Goal: Navigation & Orientation: Understand site structure

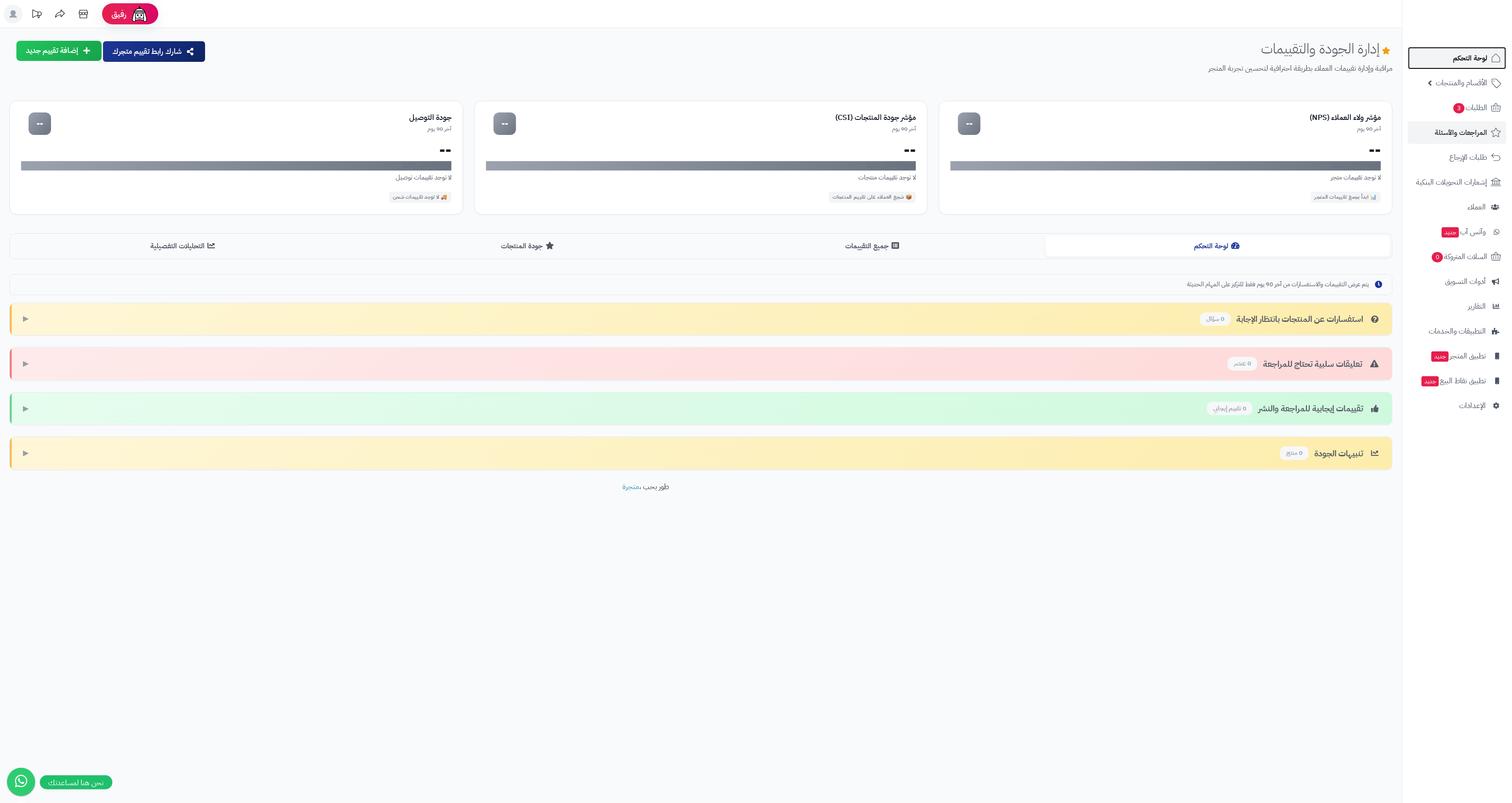
click at [1456, 56] on span "لوحة التحكم" at bounding box center [1470, 58] width 35 height 13
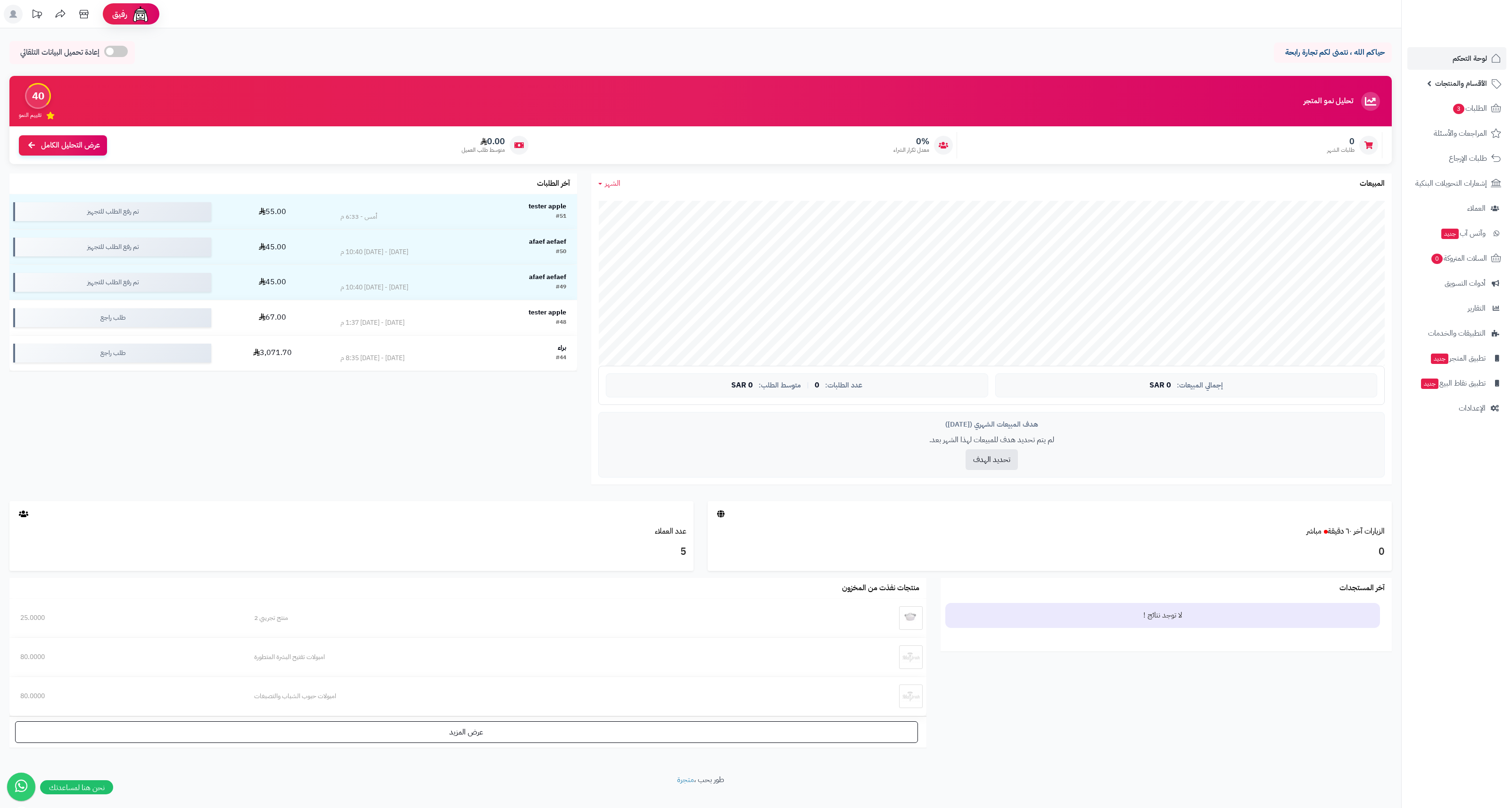
drag, startPoint x: 1455, startPoint y: 73, endPoint x: 1467, endPoint y: 100, distance: 29.5
click at [1455, 73] on link "الأقسام والمنتجات" at bounding box center [1457, 83] width 99 height 23
click at [1470, 108] on link "المنتجات" at bounding box center [1449, 107] width 83 height 19
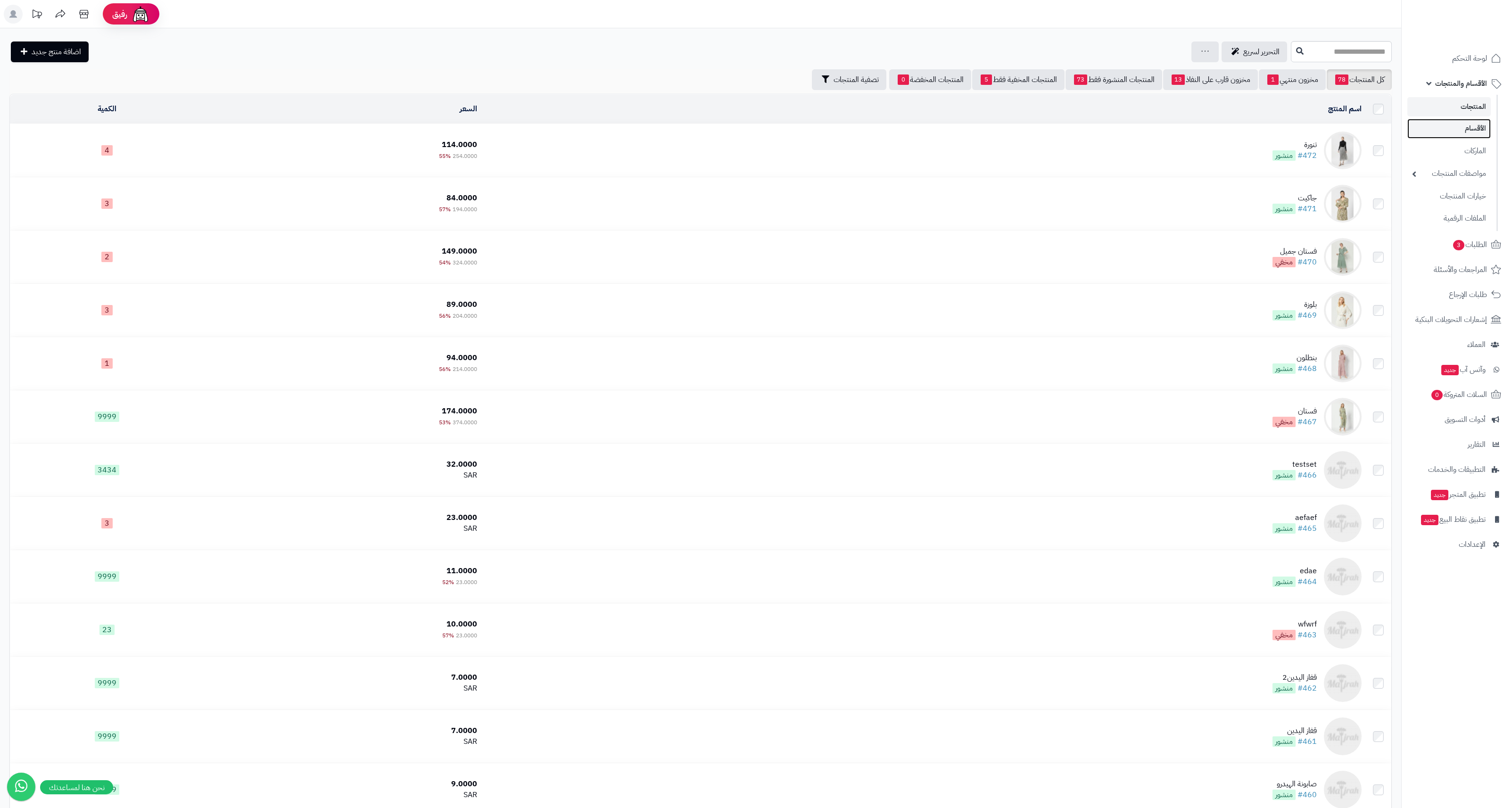
click at [1464, 131] on link "الأقسام" at bounding box center [1449, 129] width 83 height 19
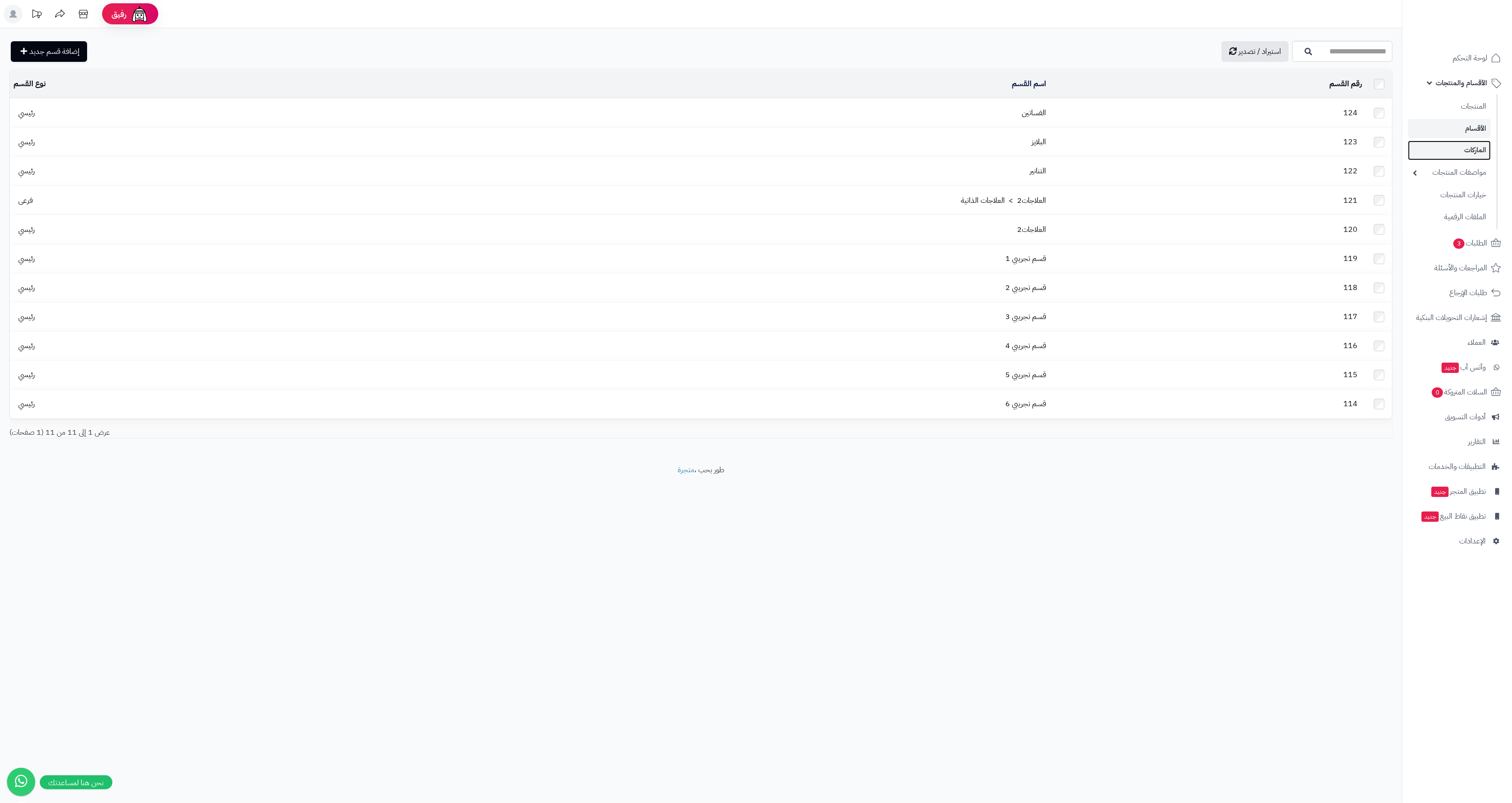
click at [1450, 155] on link "الماركات" at bounding box center [1449, 150] width 83 height 19
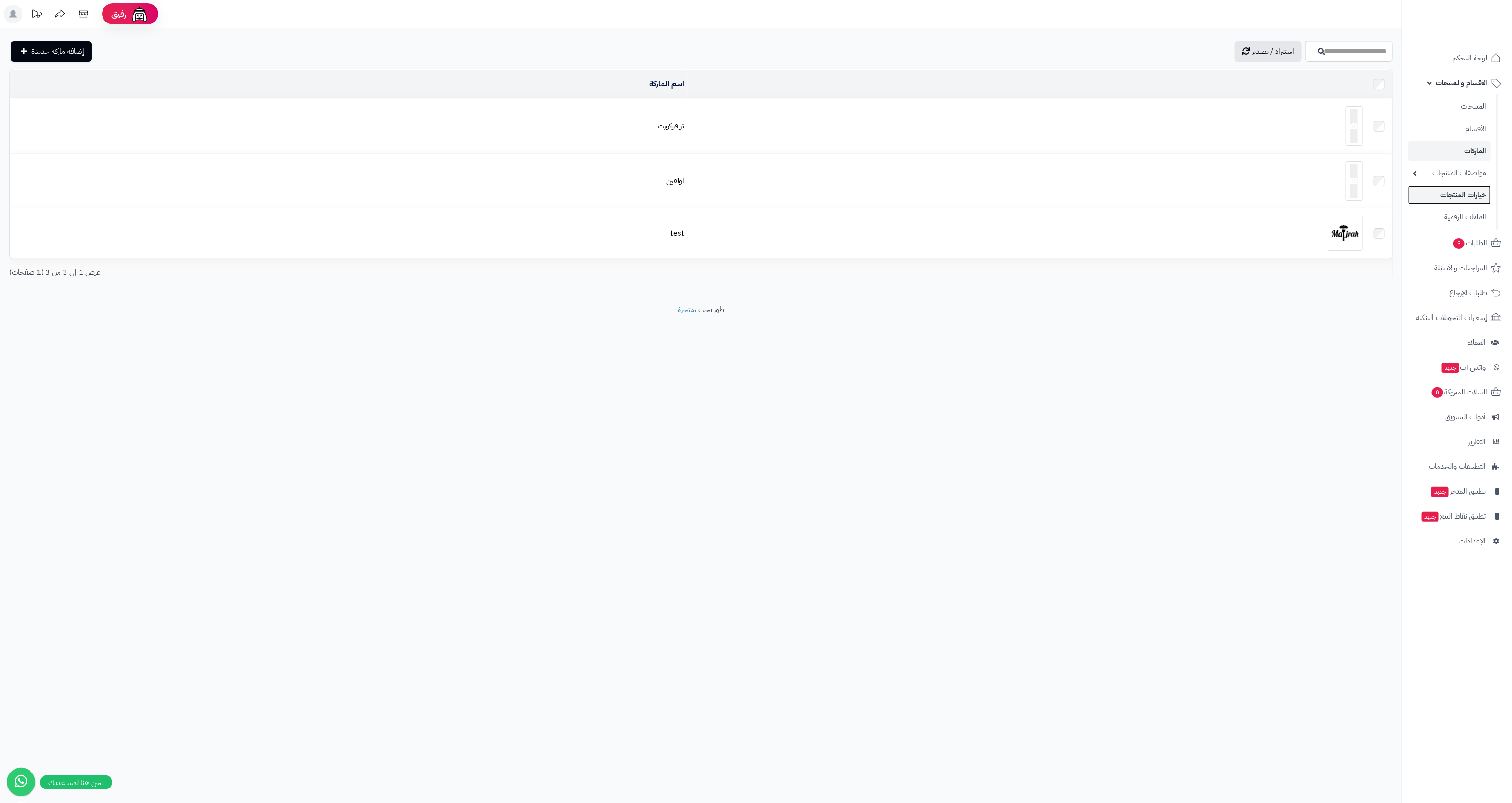
click at [1457, 197] on link "خيارات المنتجات" at bounding box center [1449, 196] width 83 height 19
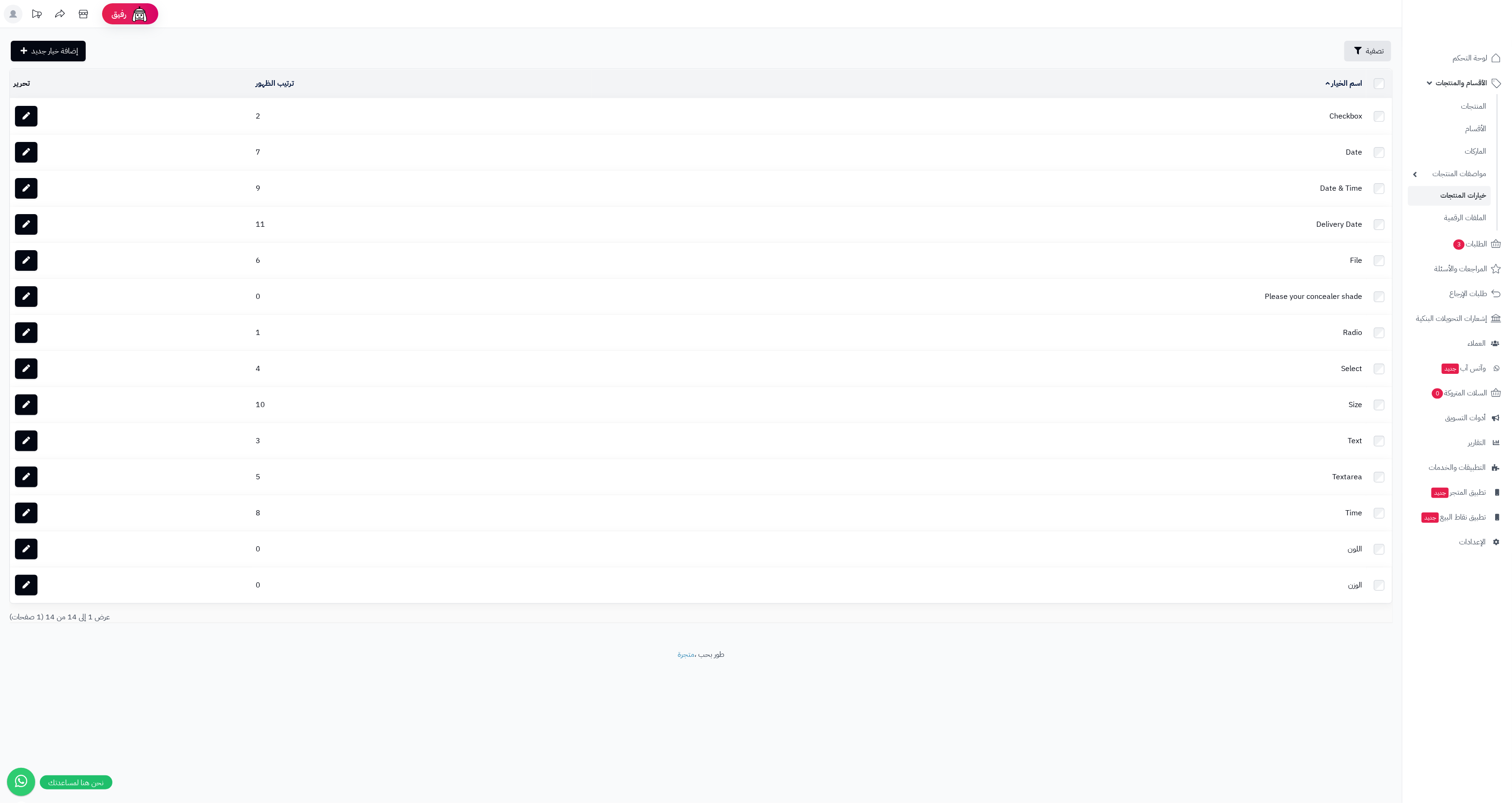
click at [1341, 115] on td "Checkbox" at bounding box center [979, 116] width 775 height 35
click at [25, 117] on icon at bounding box center [26, 115] width 7 height 7
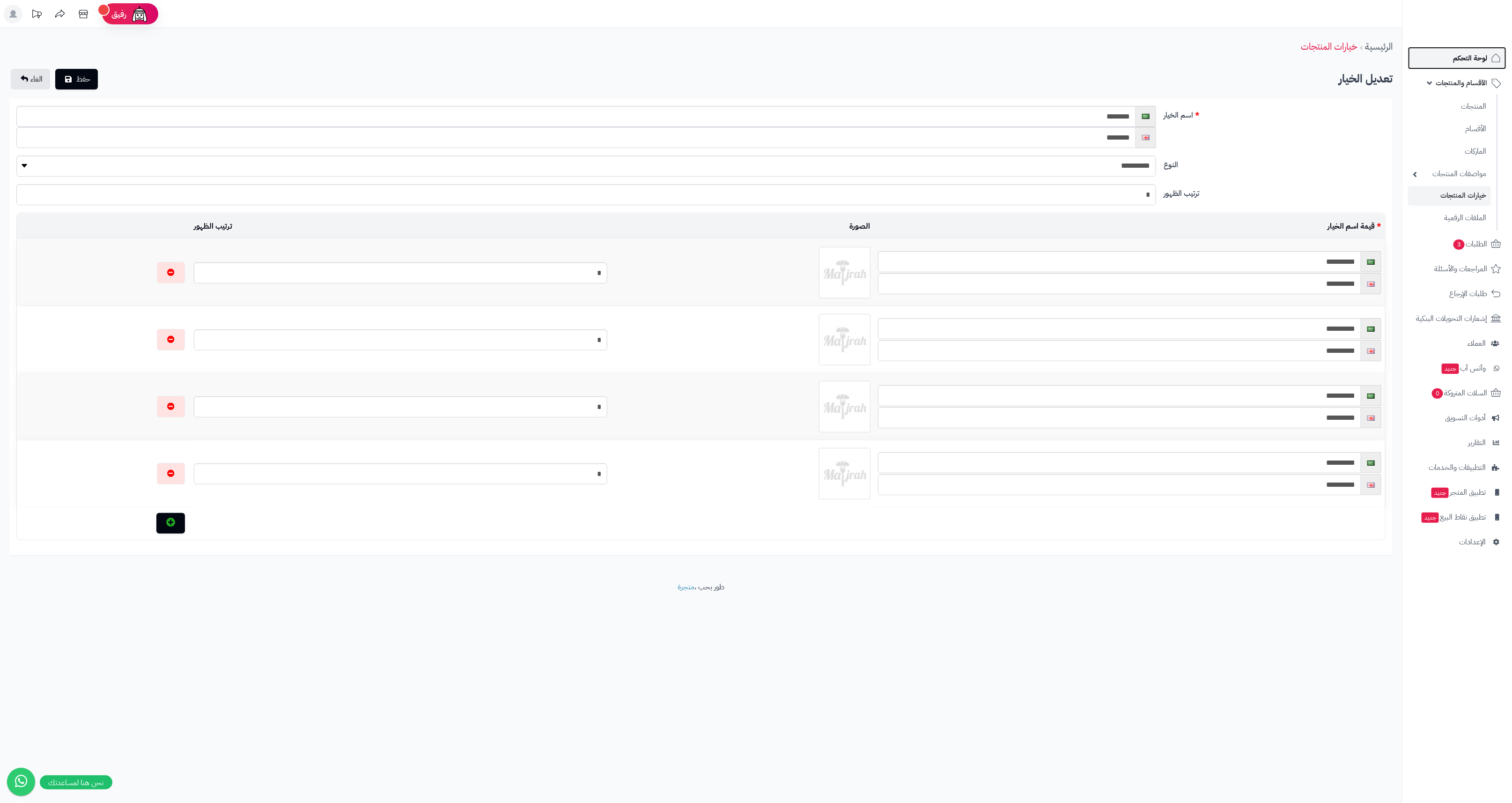
click at [1477, 51] on span "لوحة التحكم" at bounding box center [1470, 58] width 35 height 13
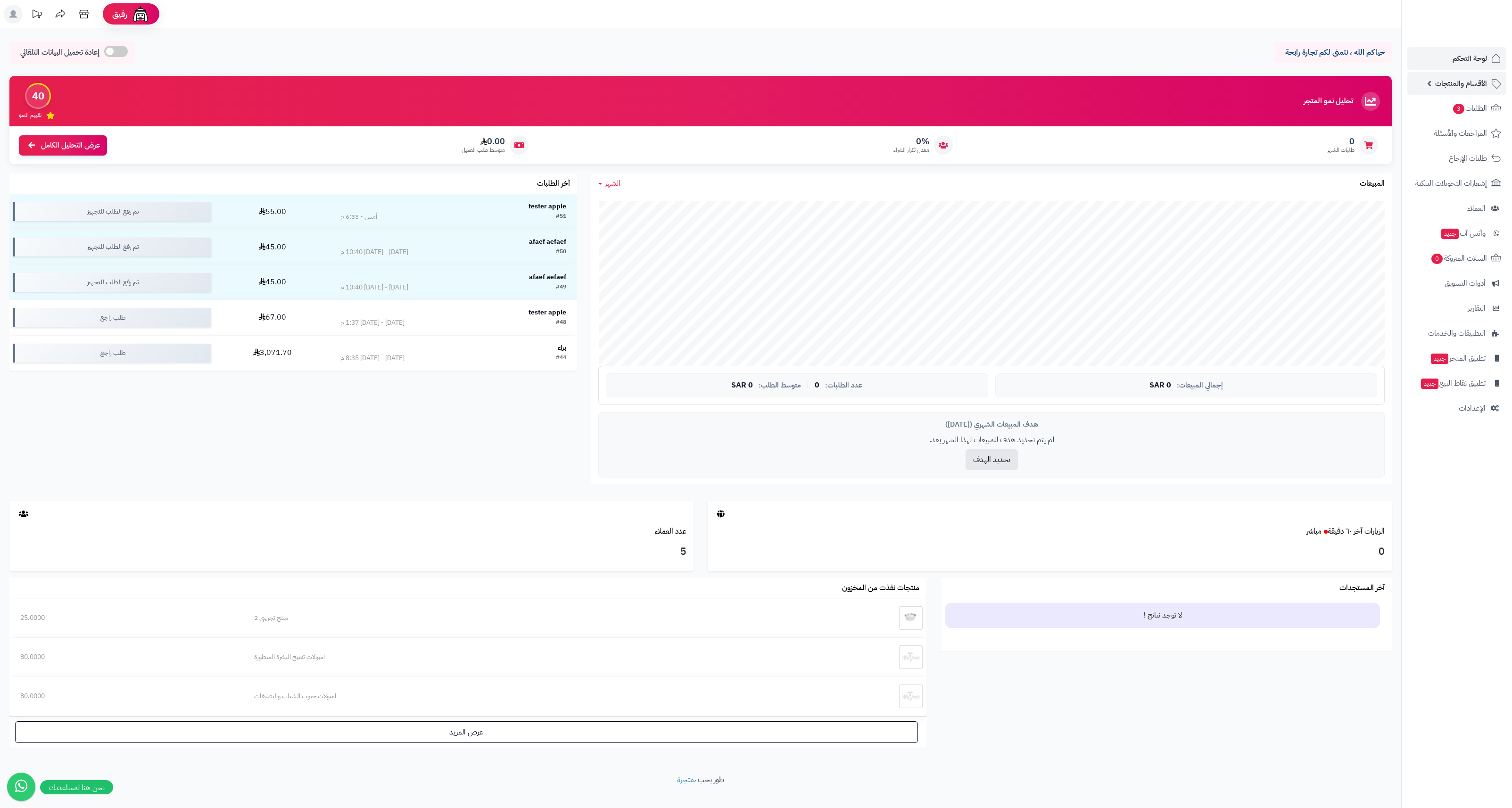
click at [1420, 72] on link "الأقسام والمنتجات" at bounding box center [1457, 83] width 99 height 23
click at [1464, 125] on link "الأقسام" at bounding box center [1449, 130] width 83 height 19
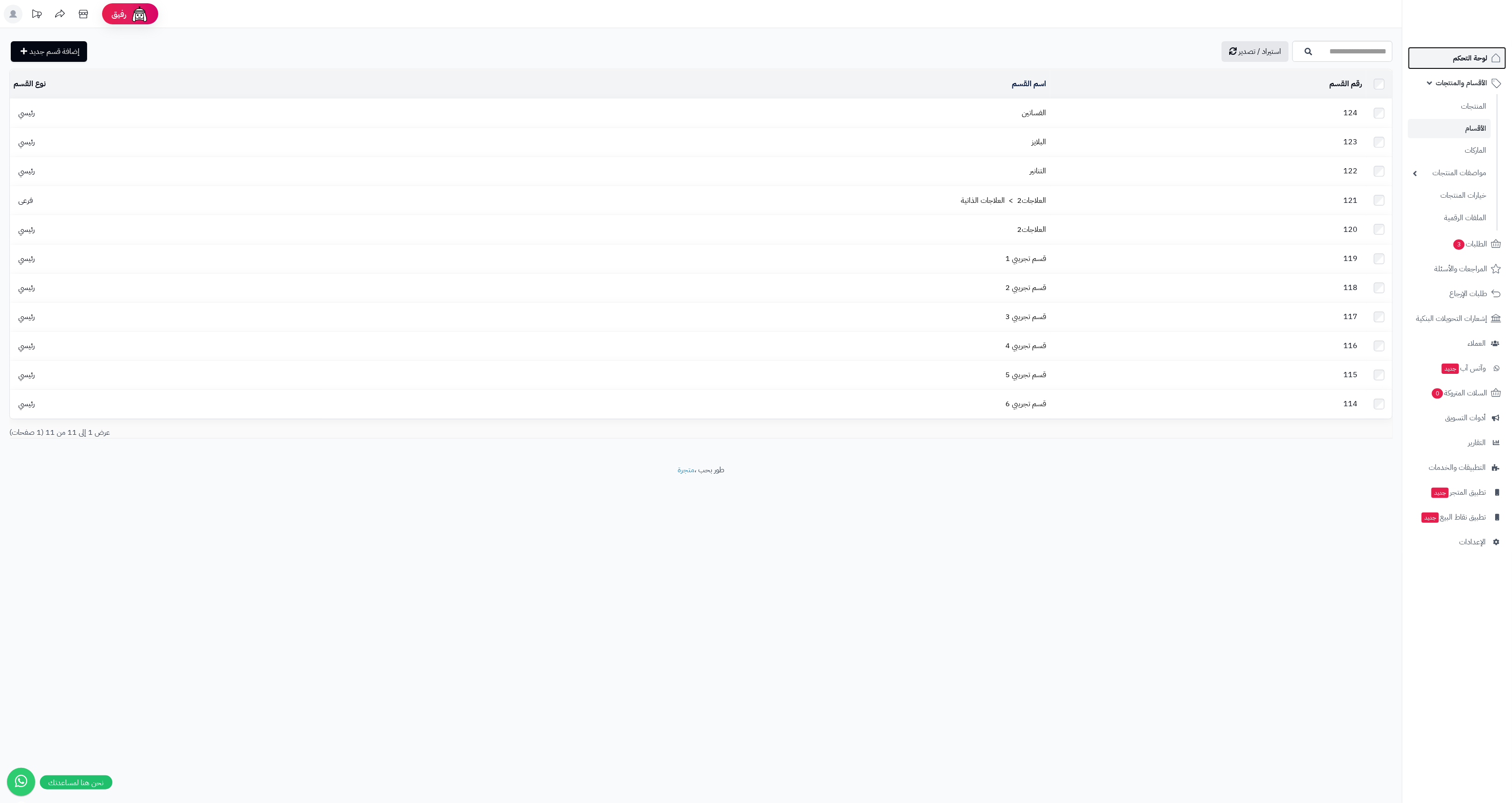
click at [1444, 59] on link "لوحة التحكم" at bounding box center [1457, 58] width 98 height 23
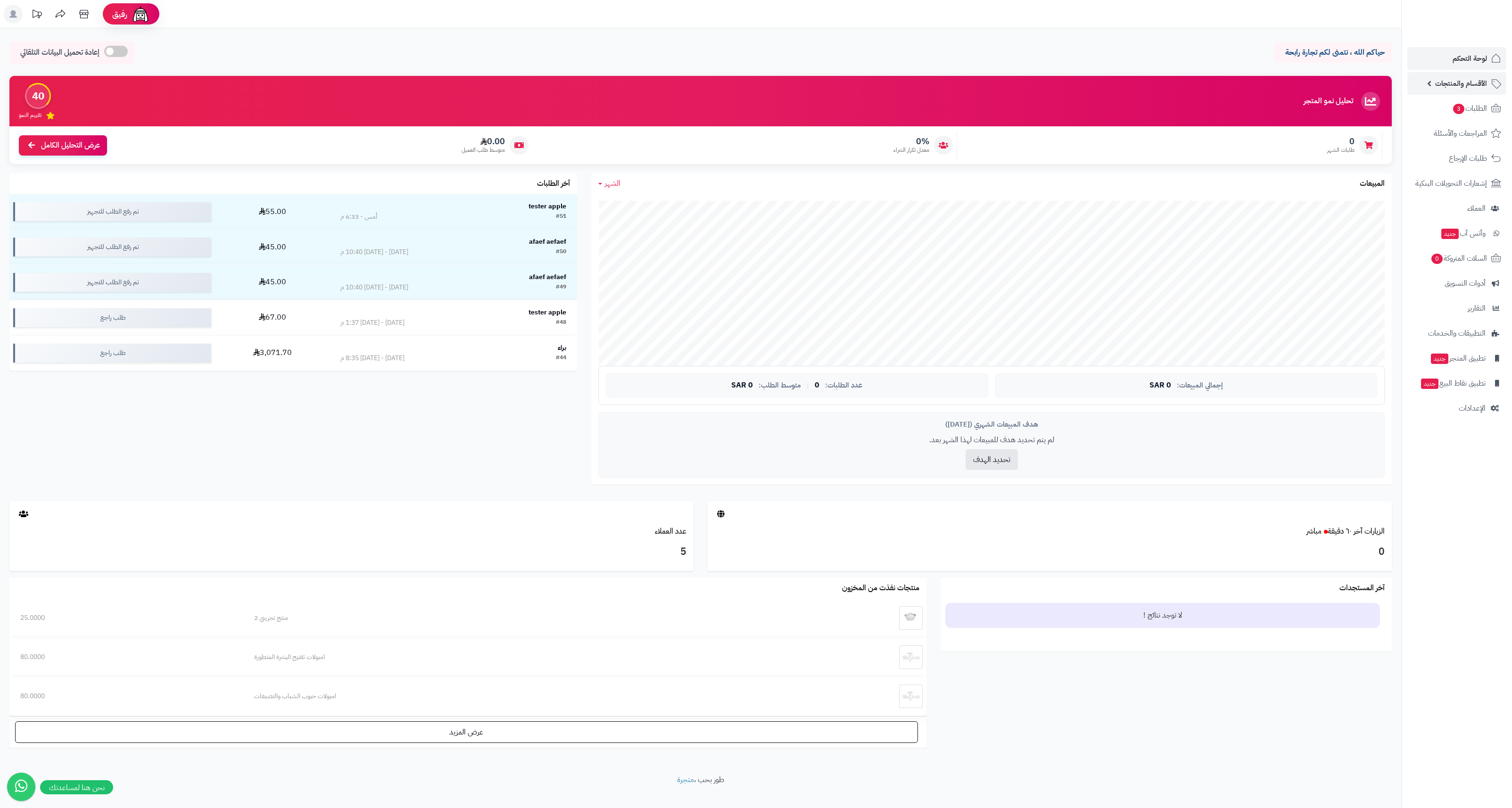
click at [1432, 88] on link "الأقسام والمنتجات" at bounding box center [1457, 83] width 99 height 23
click at [1470, 107] on link "المنتجات" at bounding box center [1449, 107] width 83 height 19
